Goal: Task Accomplishment & Management: Use online tool/utility

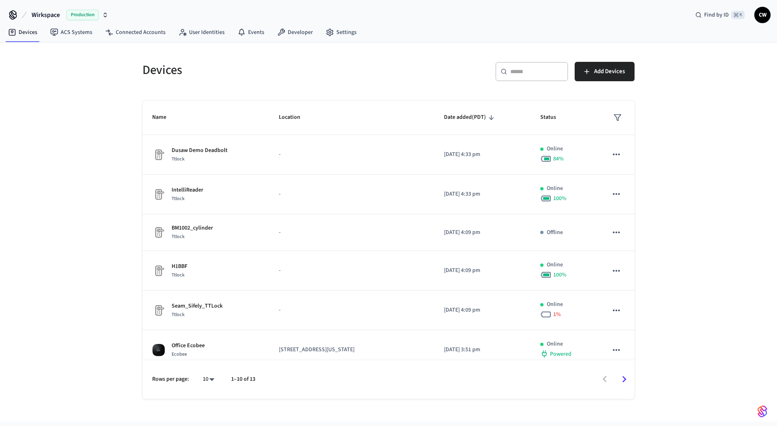
click at [91, 122] on div "Devices ​ ​ Add Devices Name Location Date added (PDT) Status Dusaw Demo Deadbo…" at bounding box center [388, 231] width 777 height 379
click at [51, 19] on span "Wirkspace" at bounding box center [46, 15] width 28 height 10
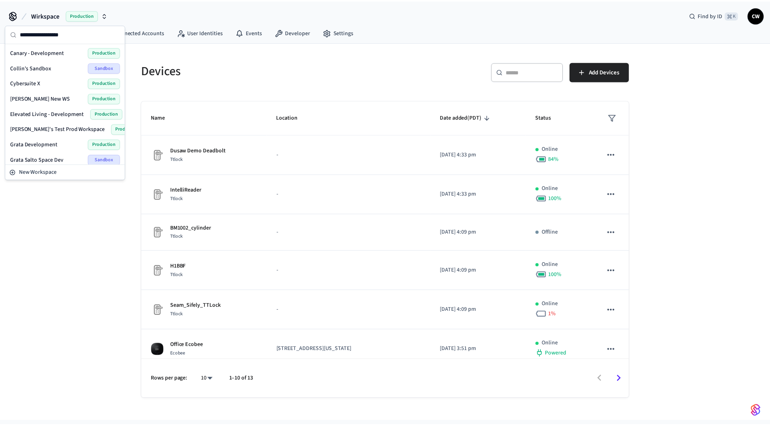
scroll to position [343, 0]
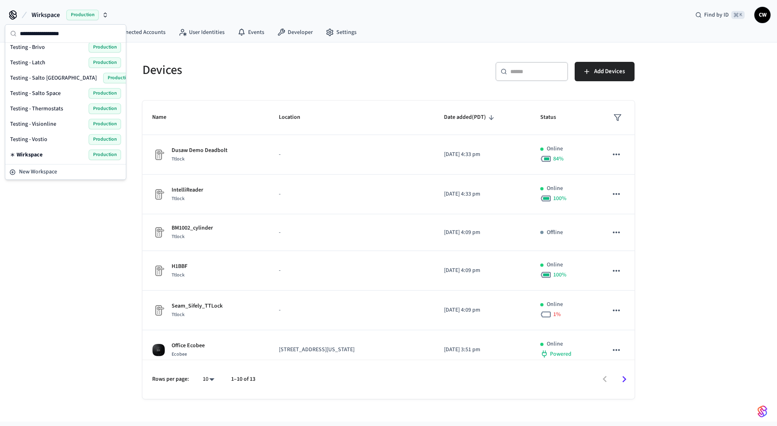
click at [47, 140] on div "Testing - Vostio Production" at bounding box center [65, 139] width 111 height 11
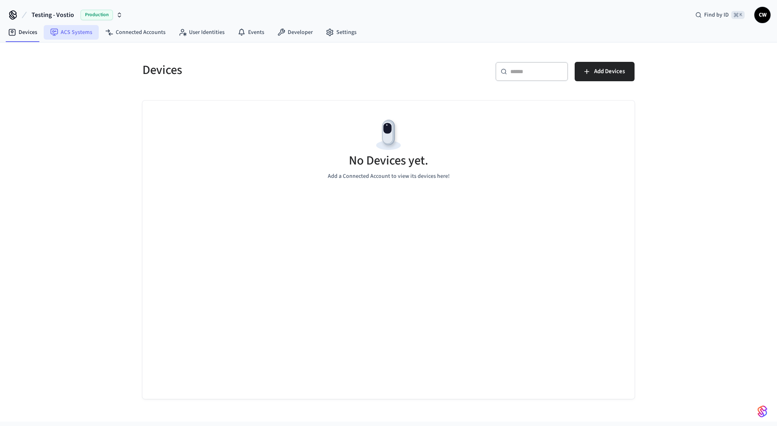
click at [71, 32] on link "ACS Systems" at bounding box center [71, 32] width 55 height 15
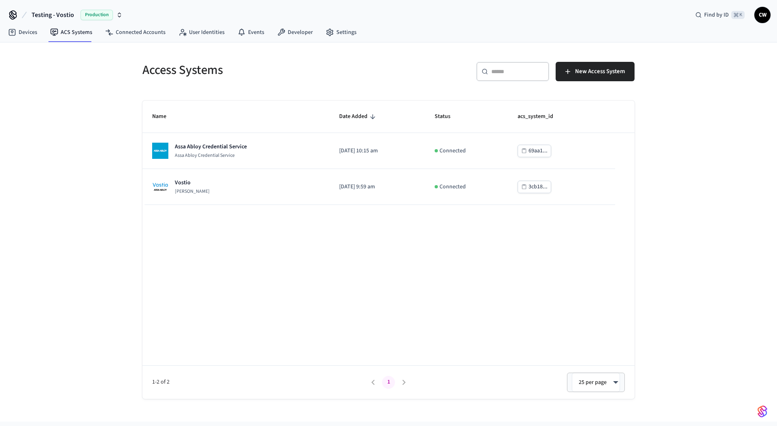
click at [44, 154] on div "Access Systems ​ ​ New Access System Name Date Added Status acs_system_id Assa …" at bounding box center [388, 231] width 777 height 379
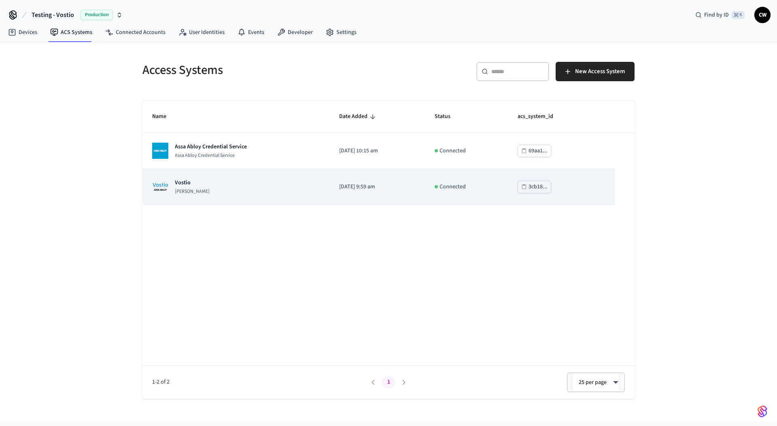
click at [288, 192] on div "Vostio [PERSON_NAME]" at bounding box center [235, 187] width 167 height 16
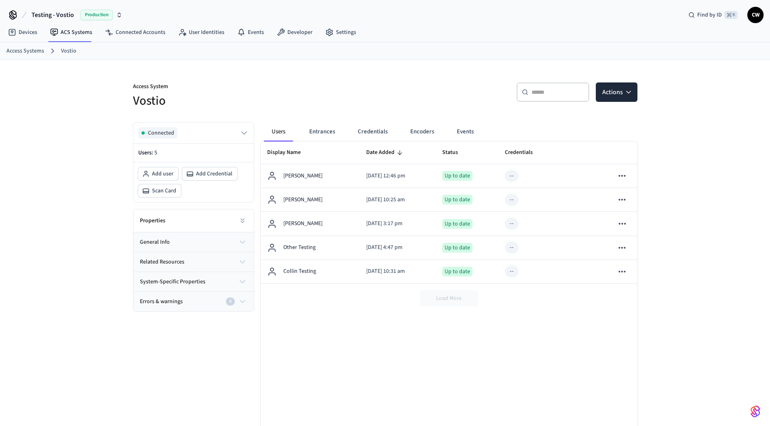
click at [376, 65] on div "Access System Vostio ​ ​ Actions Connected Users: 5 Add user Add Credential Sca…" at bounding box center [386, 261] width 518 height 402
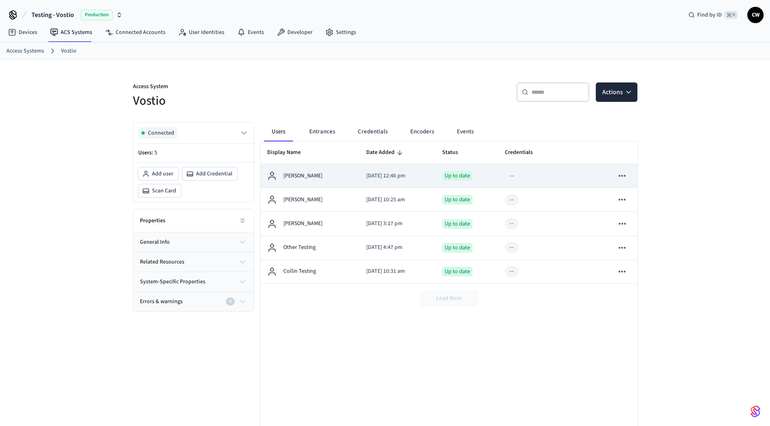
click at [361, 179] on td "[DATE] 12:46 pm" at bounding box center [398, 176] width 76 height 24
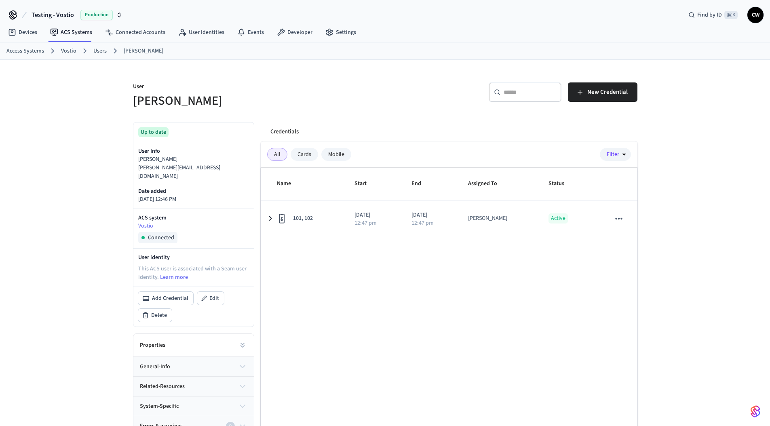
click at [376, 65] on div "User [PERSON_NAME] ​ ​ New Credential Up to date User Info [PERSON_NAME] [PERSO…" at bounding box center [386, 263] width 518 height 406
click at [610, 90] on span "New Credential" at bounding box center [608, 92] width 40 height 11
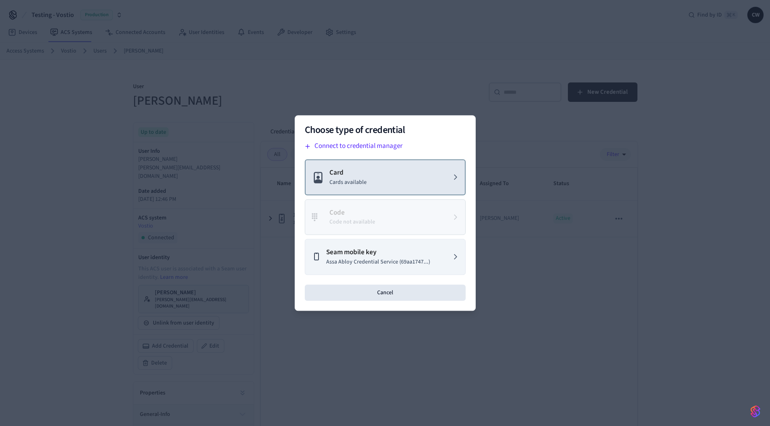
click at [371, 171] on button "Card Cards available" at bounding box center [385, 177] width 161 height 36
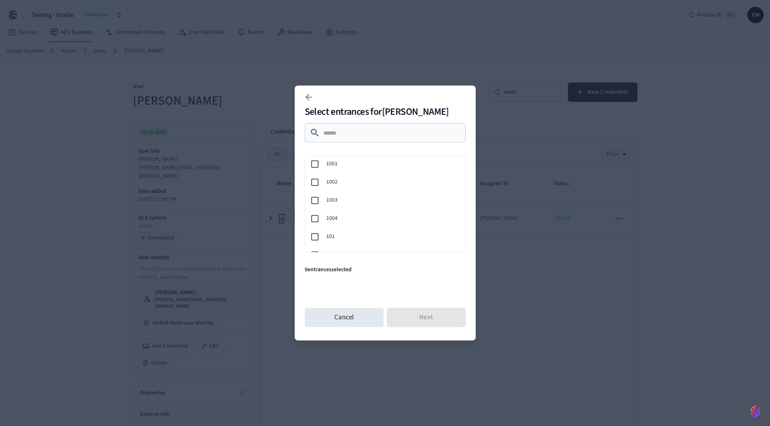
scroll to position [2, 0]
click at [360, 230] on div "101" at bounding box center [383, 236] width 163 height 18
click at [446, 320] on button "Next" at bounding box center [426, 317] width 79 height 19
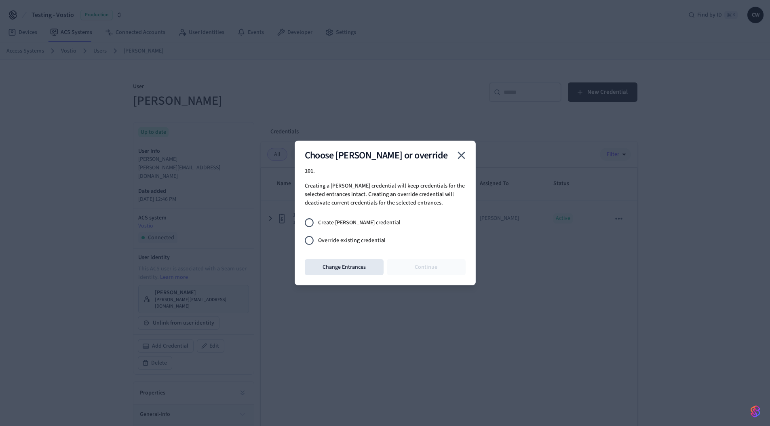
click at [359, 238] on span "Override existing credential" at bounding box center [352, 241] width 68 height 8
click at [414, 263] on button "Continue" at bounding box center [426, 267] width 79 height 16
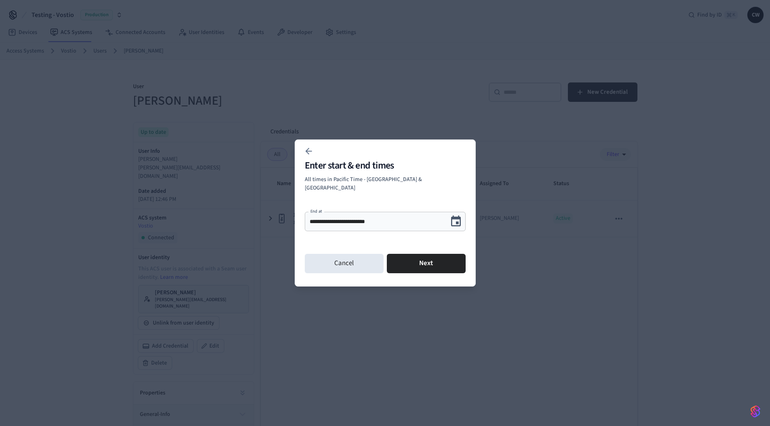
click at [334, 218] on input "**********" at bounding box center [377, 222] width 134 height 8
click at [401, 218] on input "**********" at bounding box center [377, 222] width 134 height 8
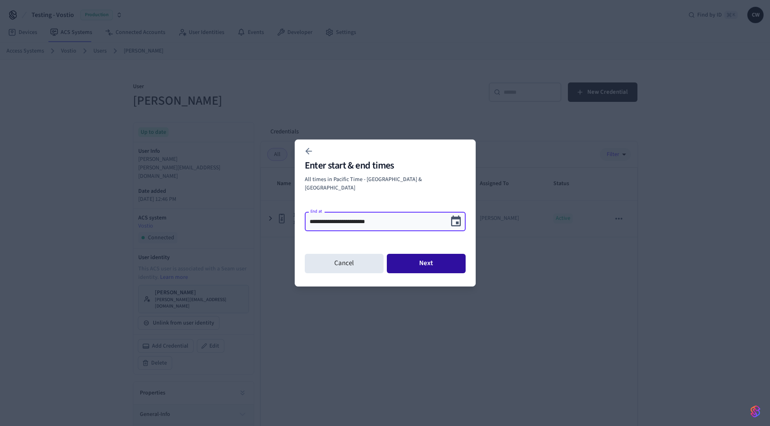
click at [434, 254] on button "Next" at bounding box center [426, 263] width 79 height 19
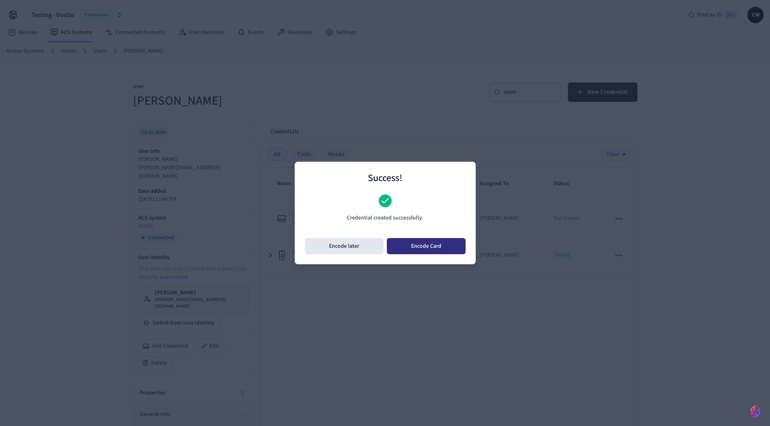
click at [425, 246] on button "Encode Card" at bounding box center [426, 246] width 79 height 16
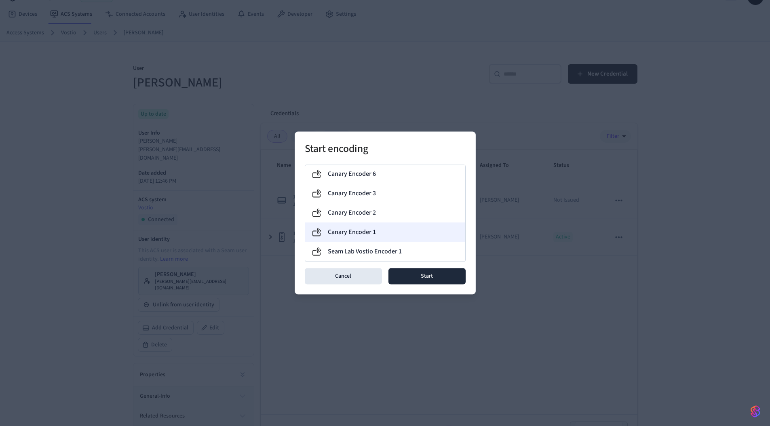
scroll to position [43, 0]
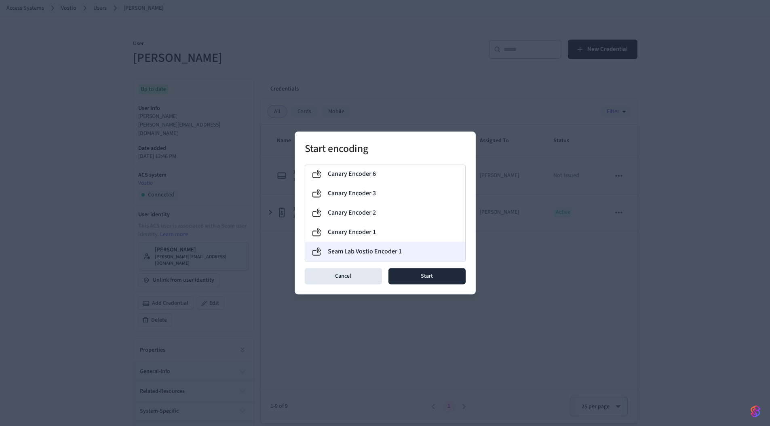
click at [375, 251] on label "Seam Lab Vostio Encoder 1" at bounding box center [365, 252] width 74 height 10
click at [436, 274] on button "Start" at bounding box center [427, 277] width 77 height 16
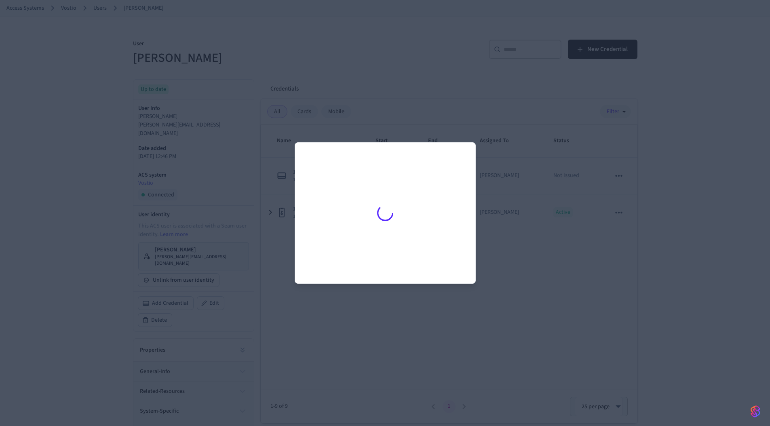
click at [264, 93] on div at bounding box center [385, 213] width 770 height 426
